Goal: Complete application form: Complete application form

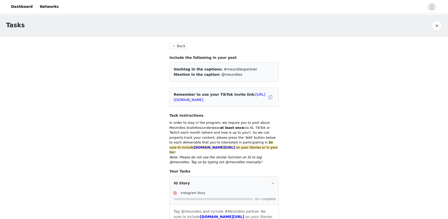
scroll to position [151, 0]
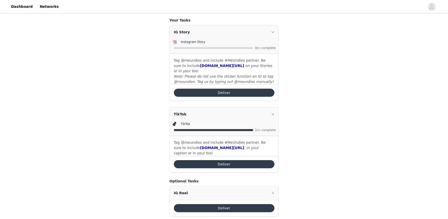
click at [212, 91] on button "Deliver" at bounding box center [224, 93] width 101 height 8
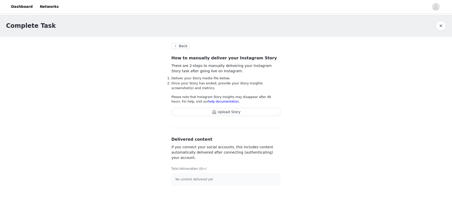
click at [220, 112] on button "Upload Story" at bounding box center [225, 112] width 109 height 8
click at [205, 177] on p "No content delivered yet" at bounding box center [225, 179] width 101 height 5
click at [227, 114] on button "Upload Story" at bounding box center [225, 112] width 109 height 8
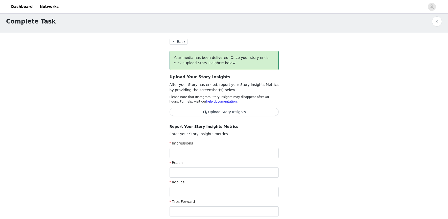
scroll to position [7, 0]
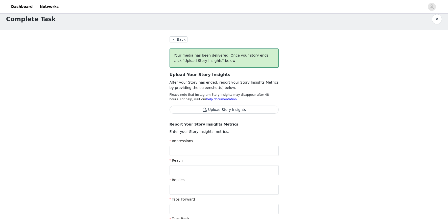
click at [184, 39] on button "Back" at bounding box center [178, 39] width 18 height 6
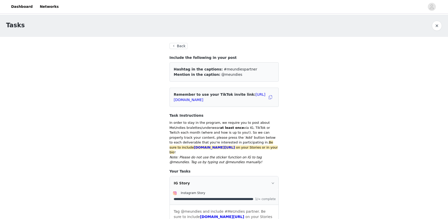
click at [177, 46] on button "Back" at bounding box center [178, 46] width 18 height 6
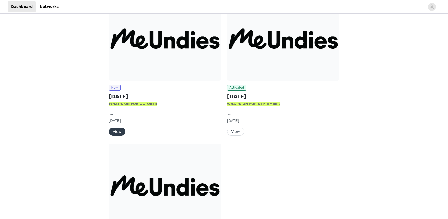
scroll to position [72, 0]
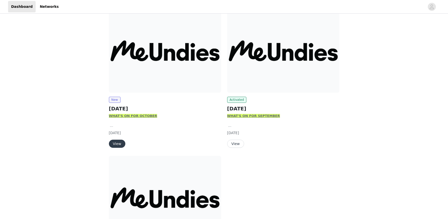
click at [237, 144] on button "View" at bounding box center [235, 144] width 17 height 8
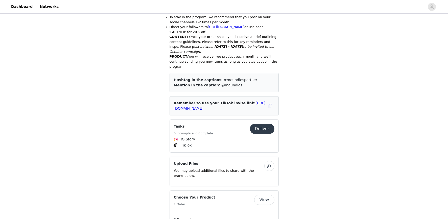
scroll to position [267, 0]
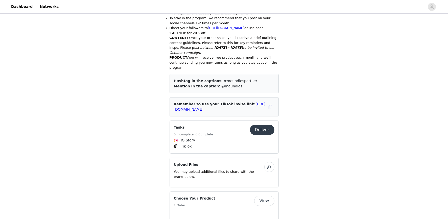
click at [260, 130] on button "Deliver" at bounding box center [262, 130] width 24 height 10
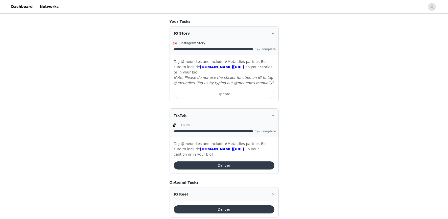
scroll to position [159, 0]
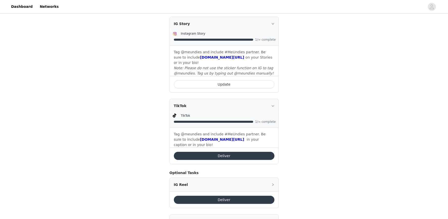
click at [208, 152] on button "Deliver" at bounding box center [224, 156] width 101 height 8
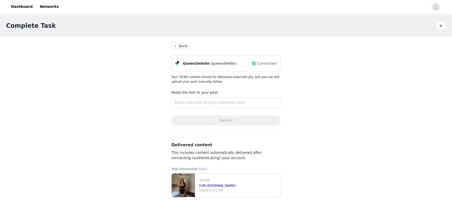
click at [180, 44] on button "Back" at bounding box center [180, 46] width 18 height 6
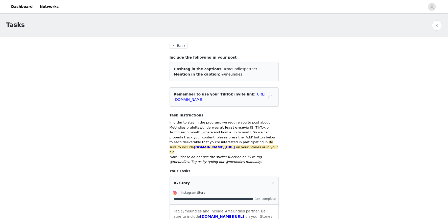
scroll to position [1, 0]
click at [241, 175] on div "IG Story" at bounding box center [224, 182] width 109 height 14
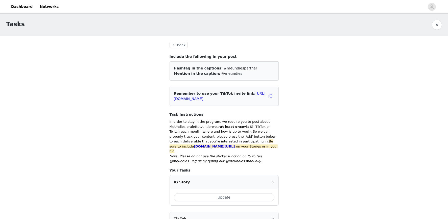
click at [230, 193] on button "Update" at bounding box center [224, 197] width 101 height 8
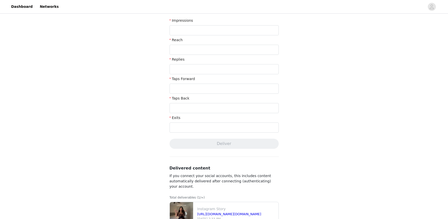
scroll to position [156, 0]
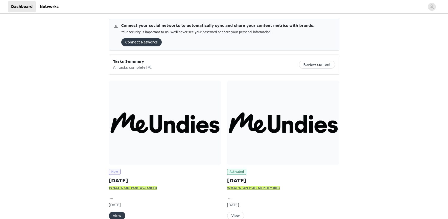
click at [115, 173] on span "New" at bounding box center [115, 172] width 12 height 6
click at [119, 216] on button "View" at bounding box center [117, 216] width 16 height 8
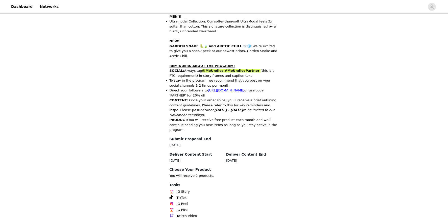
scroll to position [230, 0]
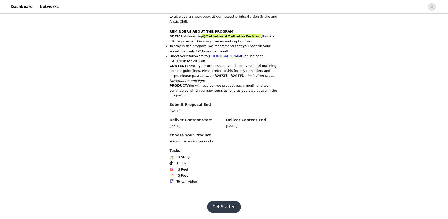
click at [224, 211] on button "Get Started" at bounding box center [224, 207] width 34 height 12
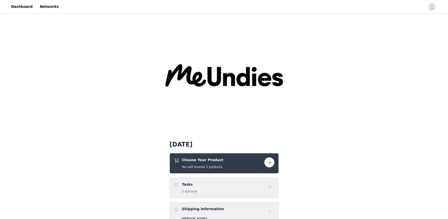
click at [272, 164] on button "button" at bounding box center [269, 162] width 10 height 10
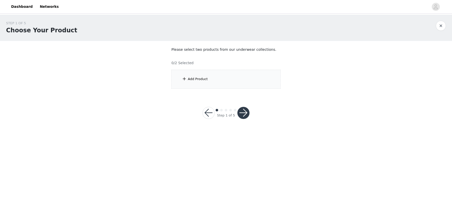
click at [182, 82] on div "Add Product" at bounding box center [225, 79] width 109 height 19
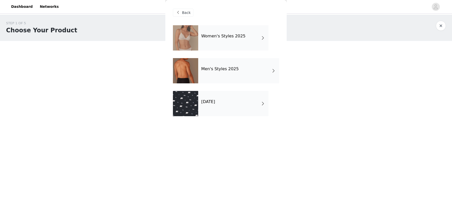
click at [253, 38] on div "Women's Styles 2025" at bounding box center [233, 37] width 70 height 25
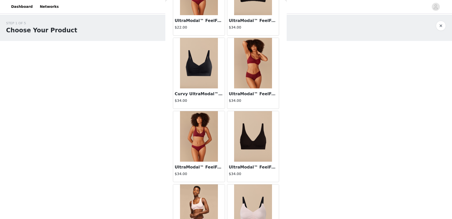
scroll to position [554, 0]
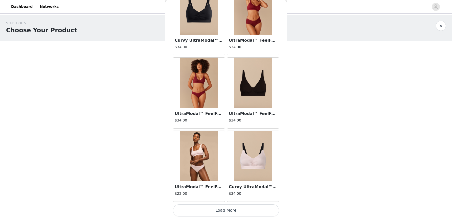
click at [207, 210] on button "Load More" at bounding box center [226, 210] width 106 height 12
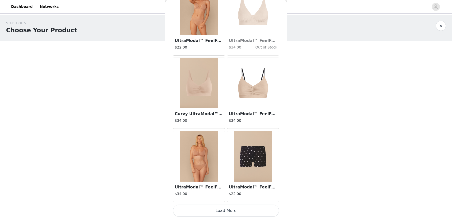
scroll to position [1286, 0]
click at [226, 208] on button "Load More" at bounding box center [226, 210] width 106 height 12
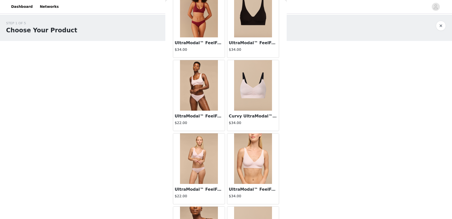
scroll to position [599, 0]
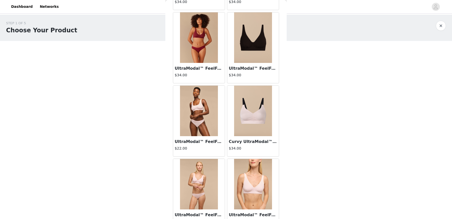
click at [244, 54] on img at bounding box center [253, 37] width 38 height 51
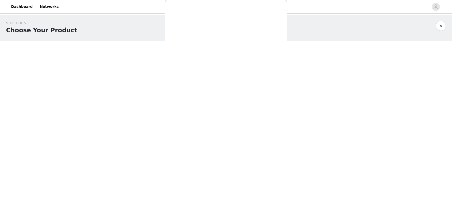
scroll to position [0, 0]
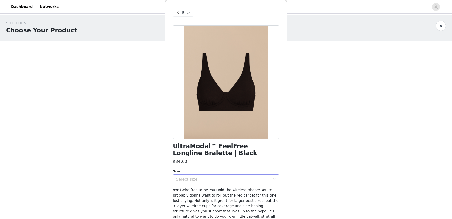
click at [198, 180] on div "Select size" at bounding box center [223, 179] width 94 height 5
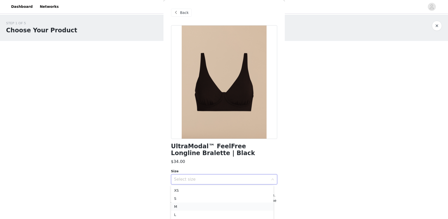
click at [183, 207] on li "M" at bounding box center [222, 207] width 102 height 8
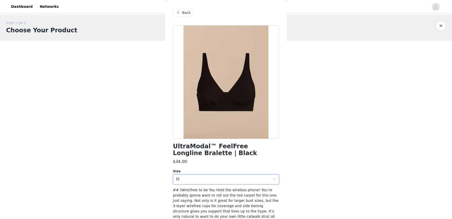
scroll to position [82, 0]
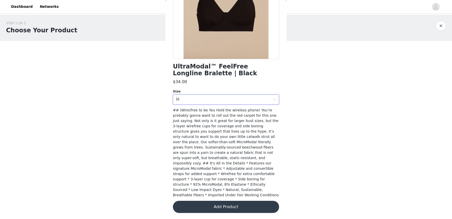
click at [214, 208] on button "Add Product" at bounding box center [226, 207] width 106 height 12
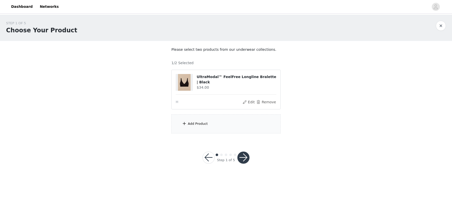
click at [193, 126] on div "Add Product" at bounding box center [225, 123] width 109 height 19
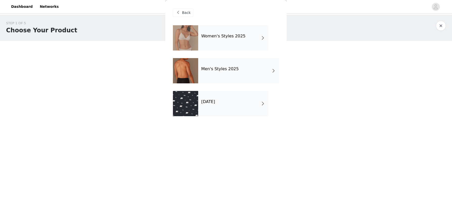
click at [227, 42] on div "Women's Styles 2025" at bounding box center [233, 37] width 70 height 25
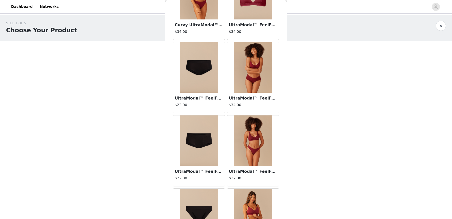
scroll to position [105, 0]
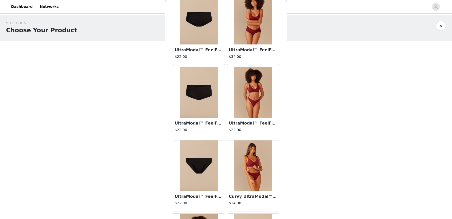
click at [203, 195] on h3 "UltraModal™ FeelFree Bikini | Black" at bounding box center [199, 196] width 48 height 6
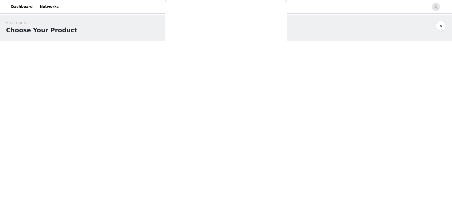
scroll to position [0, 0]
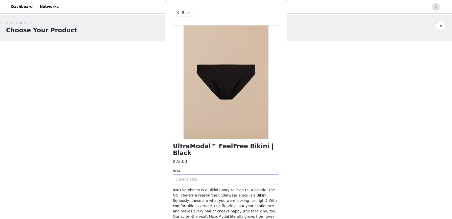
click at [250, 177] on div "Select size" at bounding box center [223, 179] width 94 height 5
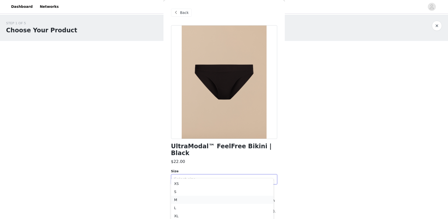
click at [220, 196] on li "M" at bounding box center [222, 200] width 102 height 8
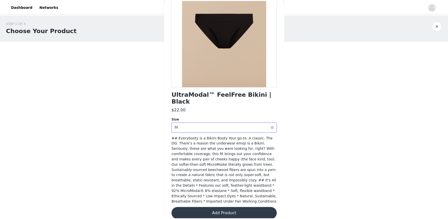
scroll to position [53, 0]
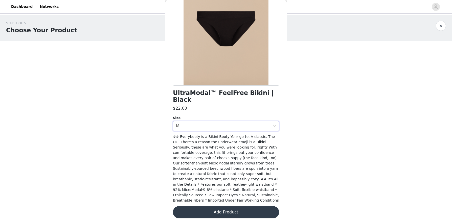
click at [252, 212] on button "Add Product" at bounding box center [226, 212] width 106 height 12
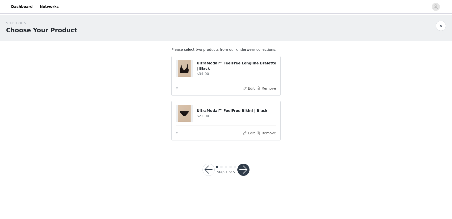
click at [244, 171] on button "button" at bounding box center [243, 170] width 12 height 12
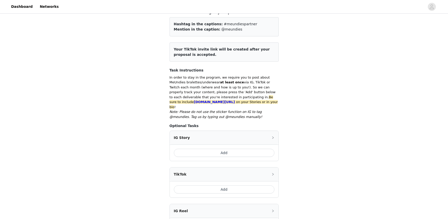
scroll to position [105, 0]
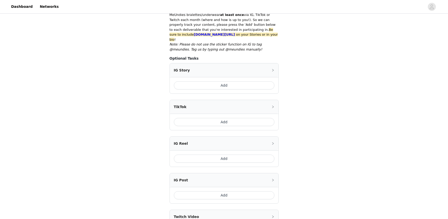
click at [216, 81] on button "Add" at bounding box center [224, 85] width 101 height 8
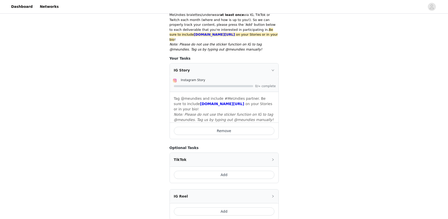
click at [225, 172] on button "Add" at bounding box center [224, 175] width 101 height 8
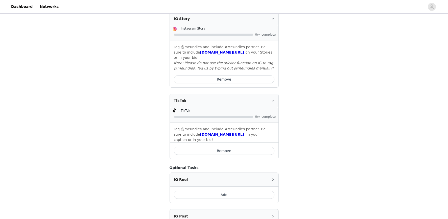
scroll to position [258, 0]
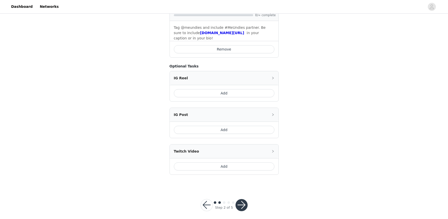
click at [243, 203] on button "button" at bounding box center [241, 205] width 12 height 12
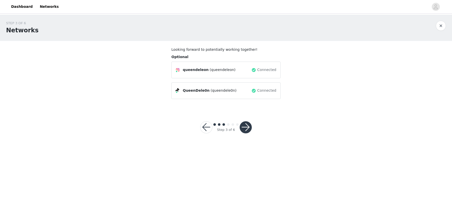
click at [254, 128] on div "Step 3 of 6" at bounding box center [226, 127] width 64 height 24
click at [250, 127] on button "button" at bounding box center [245, 127] width 12 height 12
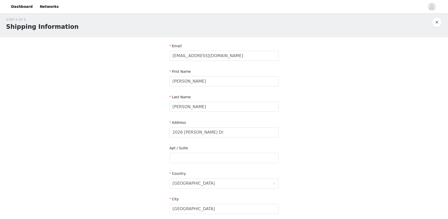
scroll to position [126, 0]
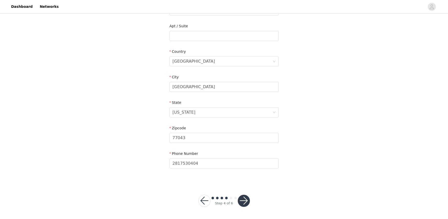
click at [244, 201] on button "button" at bounding box center [244, 201] width 12 height 12
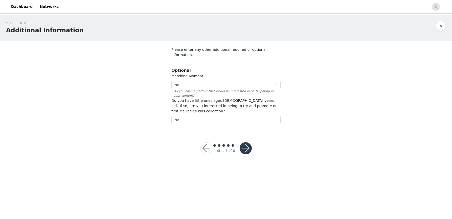
click at [247, 143] on button "button" at bounding box center [245, 148] width 12 height 12
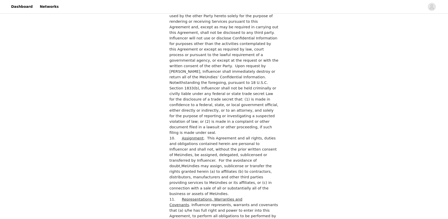
scroll to position [1414, 0]
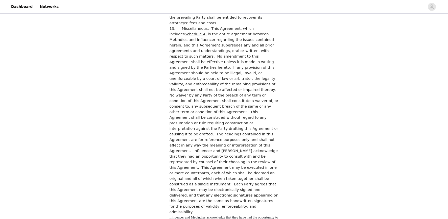
checkbox input "true"
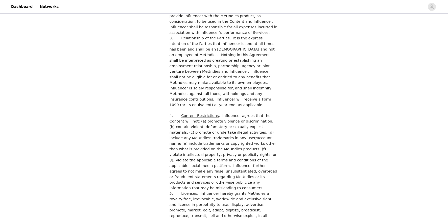
scroll to position [0, 0]
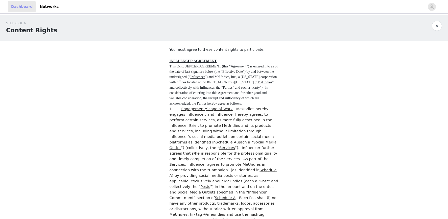
click at [15, 8] on link "Dashboard" at bounding box center [22, 6] width 28 height 11
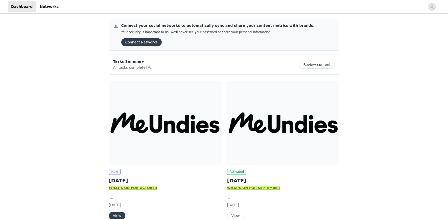
click at [144, 101] on img at bounding box center [165, 123] width 112 height 84
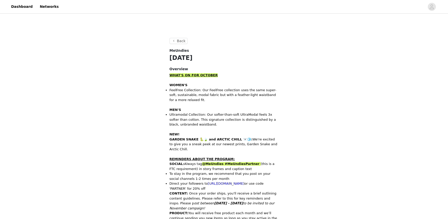
scroll to position [230, 0]
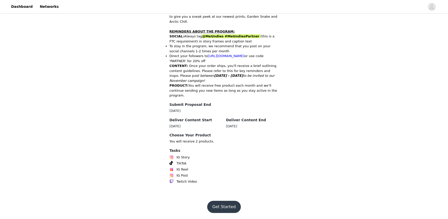
click at [221, 207] on button "Get Started" at bounding box center [224, 207] width 34 height 12
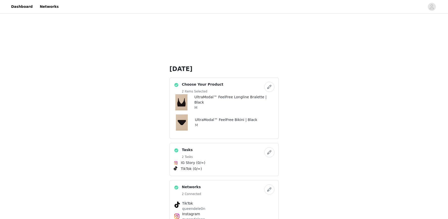
scroll to position [104, 0]
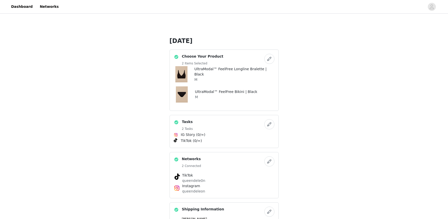
click at [269, 57] on button "button" at bounding box center [269, 59] width 10 height 10
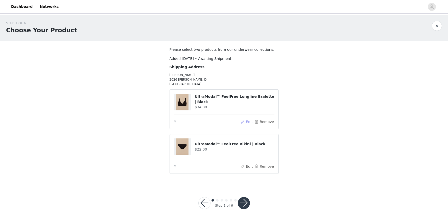
click at [245, 122] on button "Edit" at bounding box center [246, 122] width 13 height 6
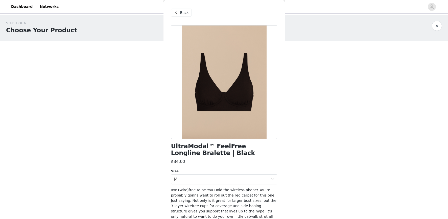
click at [176, 13] on span at bounding box center [176, 13] width 6 height 6
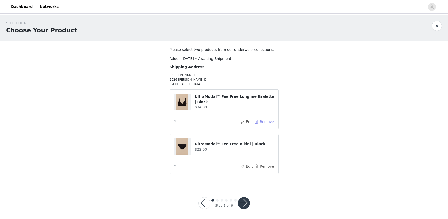
click at [265, 122] on button "Remove" at bounding box center [264, 122] width 20 height 6
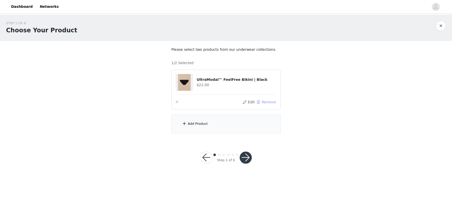
click at [265, 102] on button "Remove" at bounding box center [266, 102] width 20 height 6
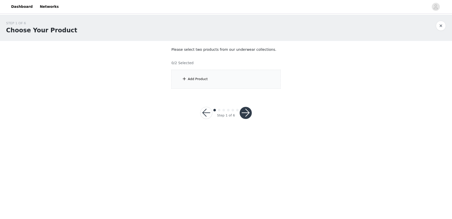
click at [194, 85] on div "Add Product" at bounding box center [225, 79] width 109 height 19
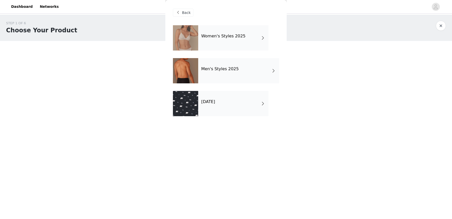
click at [243, 50] on div "Women's Styles 2025" at bounding box center [233, 37] width 70 height 25
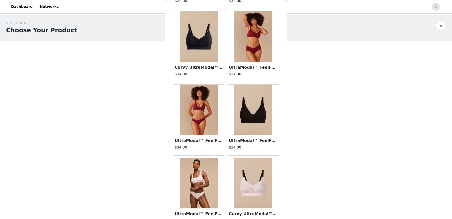
scroll to position [554, 0]
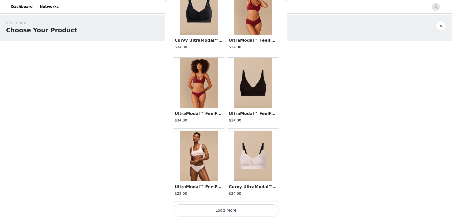
click at [239, 205] on button "Load More" at bounding box center [226, 210] width 106 height 12
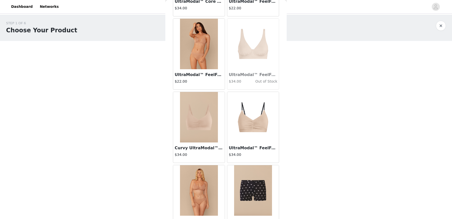
scroll to position [1286, 0]
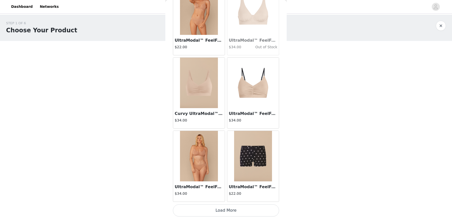
click at [242, 213] on button "Load More" at bounding box center [226, 210] width 106 height 12
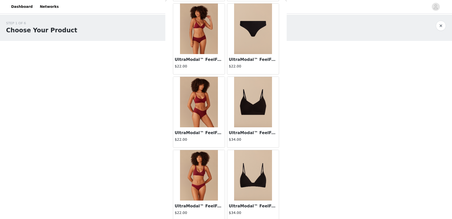
scroll to position [431, 0]
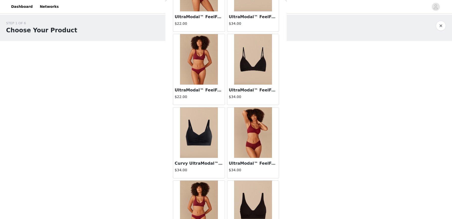
click at [253, 63] on img at bounding box center [253, 59] width 38 height 51
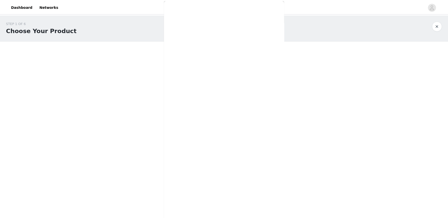
scroll to position [71, 0]
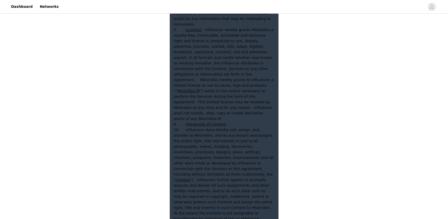
scroll to position [1851, 0]
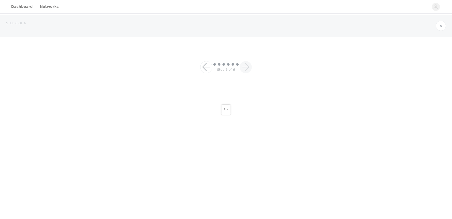
click at [176, 155] on div at bounding box center [226, 109] width 452 height 219
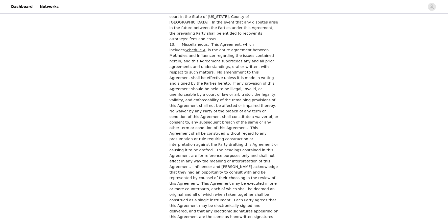
scroll to position [1414, 0]
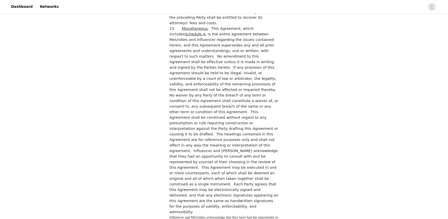
checkbox input "true"
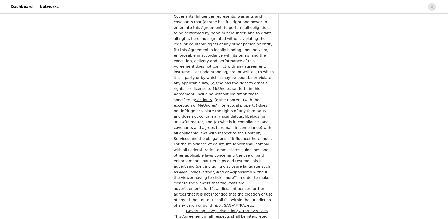
scroll to position [1851, 0]
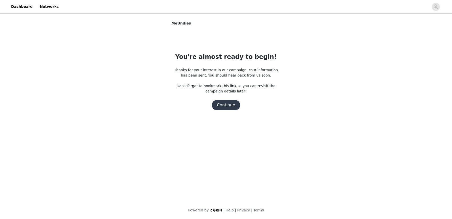
click at [227, 106] on button "Continue" at bounding box center [226, 105] width 28 height 10
